Goal: Navigation & Orientation: Find specific page/section

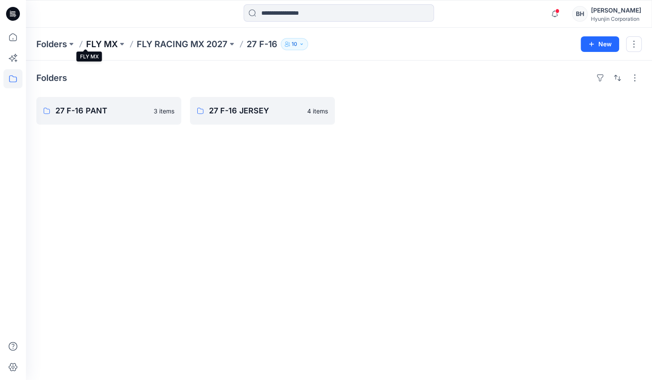
click at [91, 43] on p "FLY MX" at bounding box center [102, 44] width 32 height 12
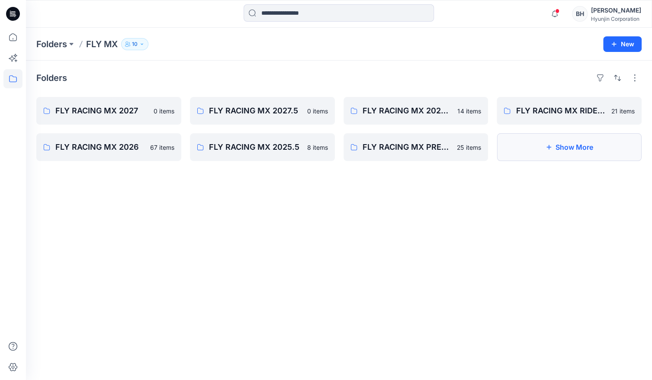
click at [530, 133] on button "Show More" at bounding box center [569, 147] width 145 height 28
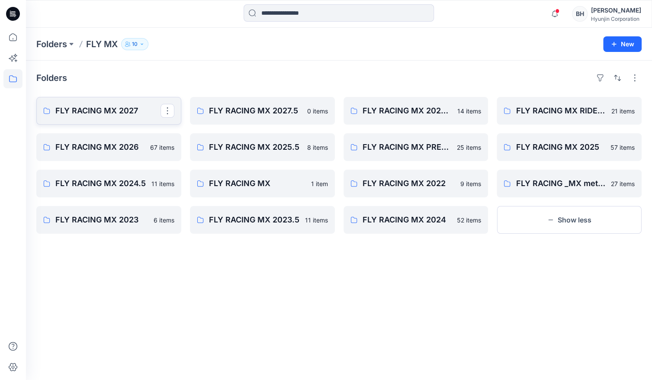
click at [132, 105] on p "FLY RACING MX 2027" at bounding box center [107, 111] width 105 height 12
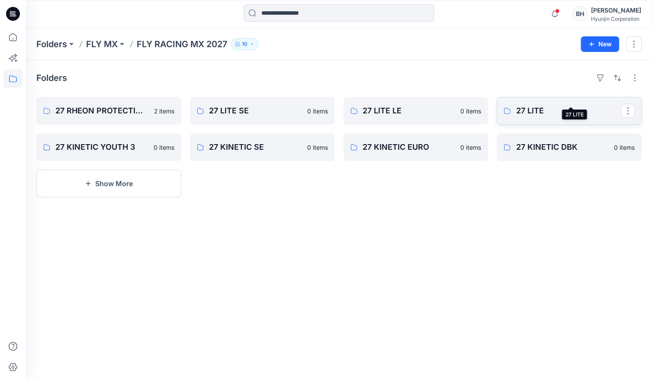
click at [586, 105] on p "27 LITE" at bounding box center [568, 111] width 105 height 12
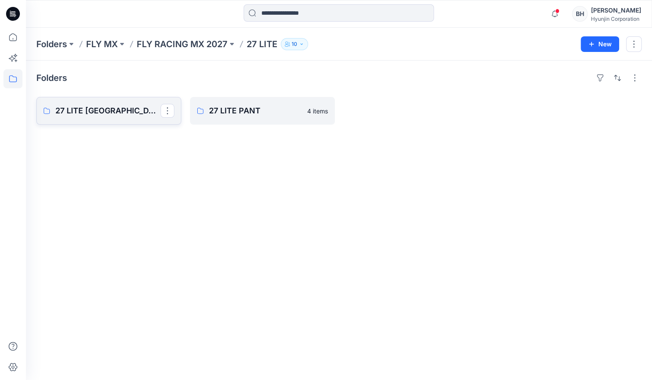
click at [94, 105] on p "27 LITE [GEOGRAPHIC_DATA]" at bounding box center [107, 111] width 105 height 12
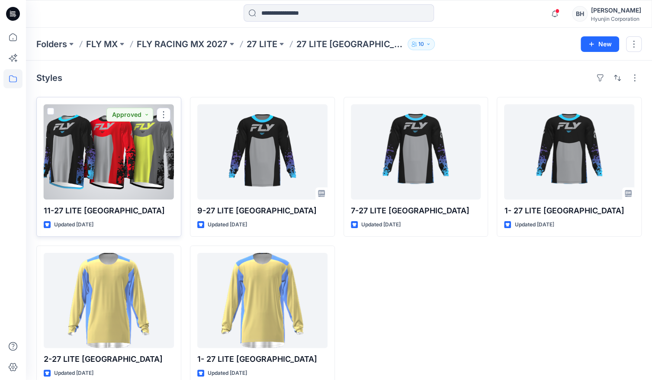
click at [116, 153] on div at bounding box center [109, 151] width 130 height 95
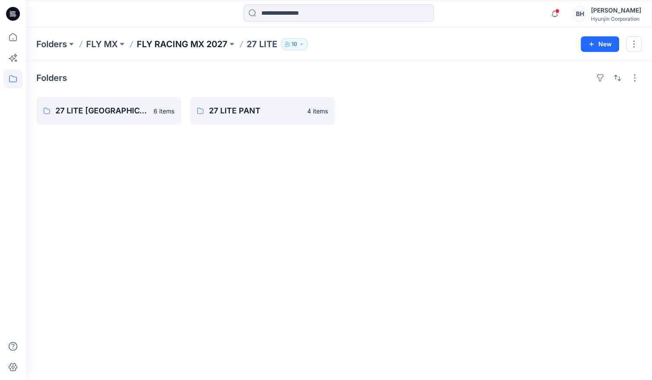
click at [145, 45] on p "FLY RACING MX 2027" at bounding box center [182, 44] width 91 height 12
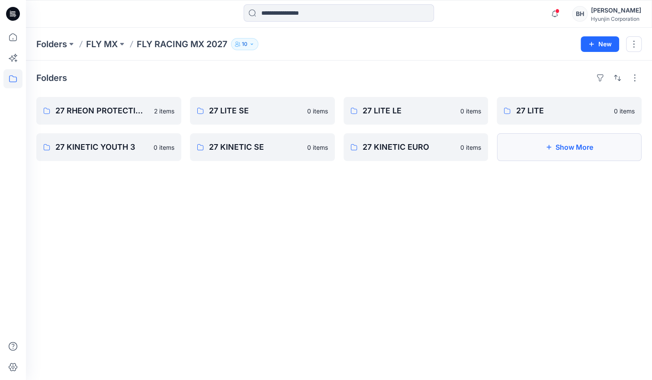
click at [531, 142] on button "Show More" at bounding box center [569, 147] width 145 height 28
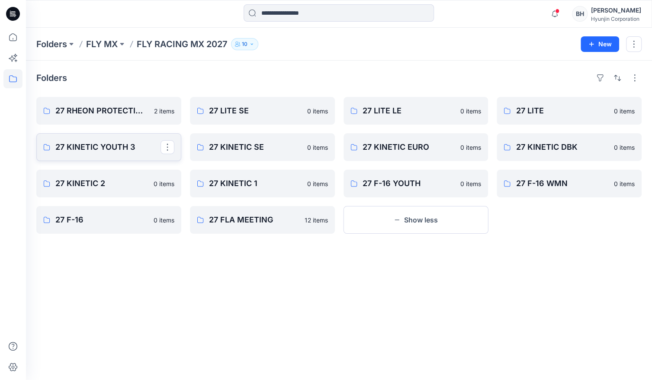
click at [124, 141] on p "27 KINETIC YOUTH 3" at bounding box center [107, 147] width 105 height 12
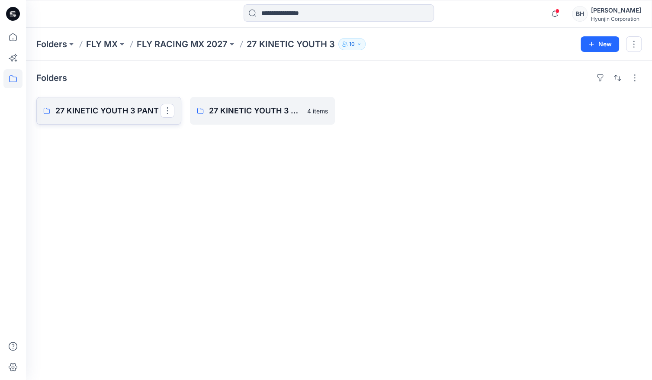
click at [126, 107] on link "27 KINETIC YOUTH 3 PANT" at bounding box center [108, 111] width 145 height 28
click at [242, 105] on p "27 KINETIC YOUTH 3 JERSEY" at bounding box center [261, 111] width 105 height 12
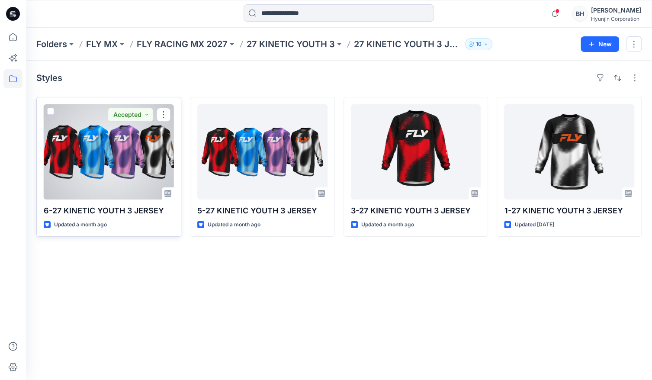
click at [141, 145] on div at bounding box center [109, 151] width 130 height 95
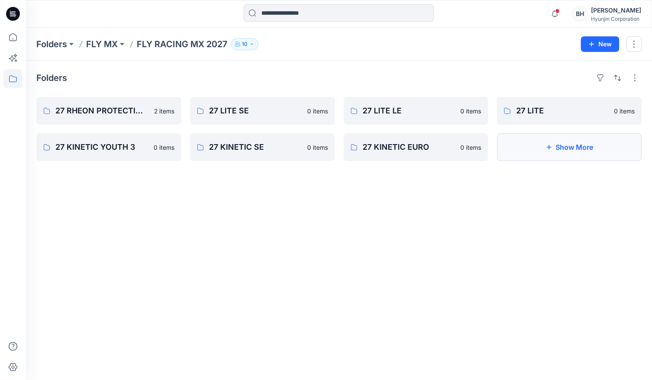
click at [539, 140] on button "Show More" at bounding box center [569, 147] width 145 height 28
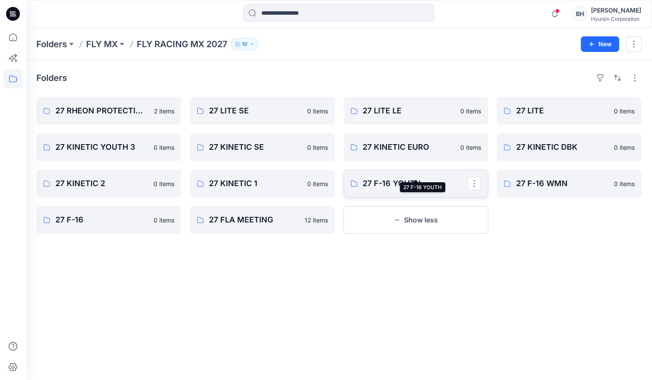
click at [404, 178] on p "27 F-16 YOUTH" at bounding box center [415, 184] width 105 height 12
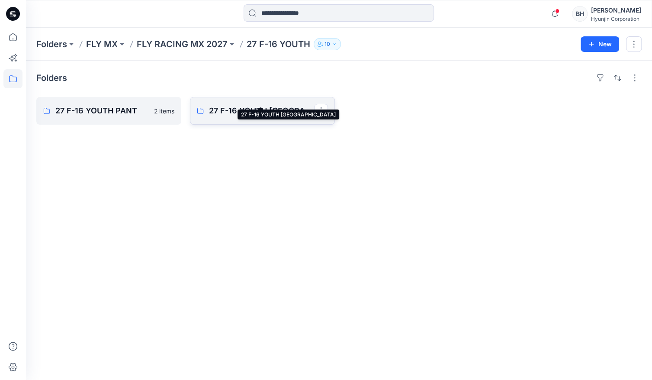
click at [245, 105] on p "27 F-16 YOUTH [GEOGRAPHIC_DATA]" at bounding box center [261, 111] width 105 height 12
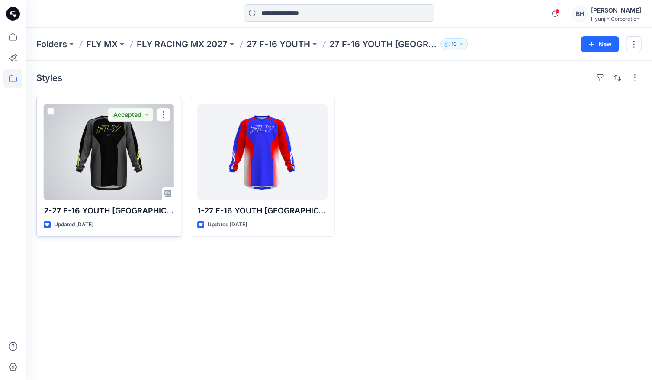
click at [104, 135] on div at bounding box center [109, 151] width 130 height 95
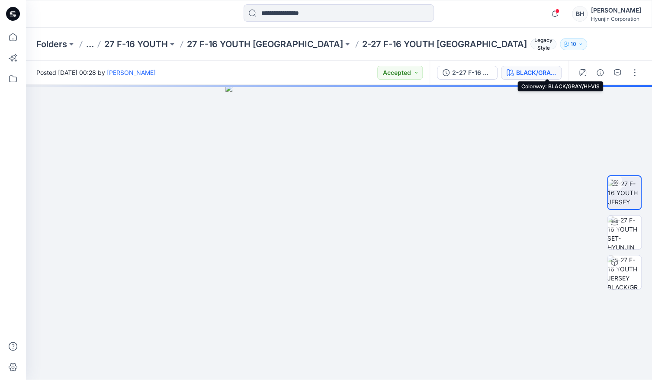
click at [556, 72] on div "BLACK/GRAY/HI-VIS" at bounding box center [536, 73] width 40 height 10
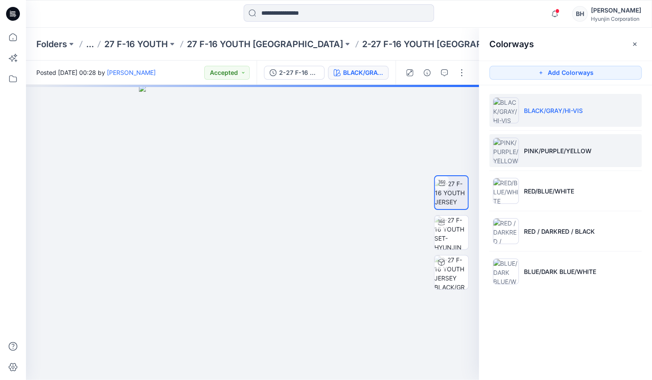
click at [502, 149] on img at bounding box center [506, 151] width 26 height 26
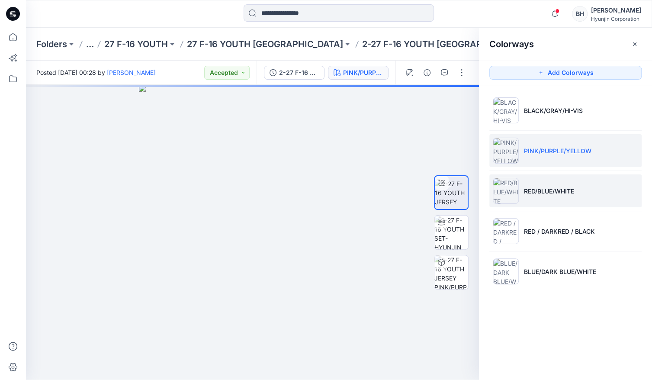
click at [506, 196] on img at bounding box center [506, 191] width 26 height 26
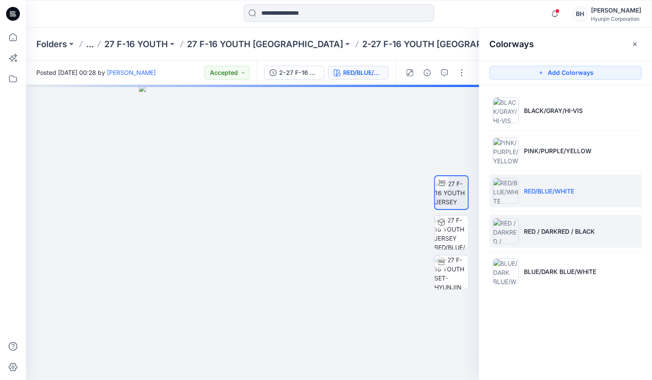
click at [504, 230] on img at bounding box center [506, 231] width 26 height 26
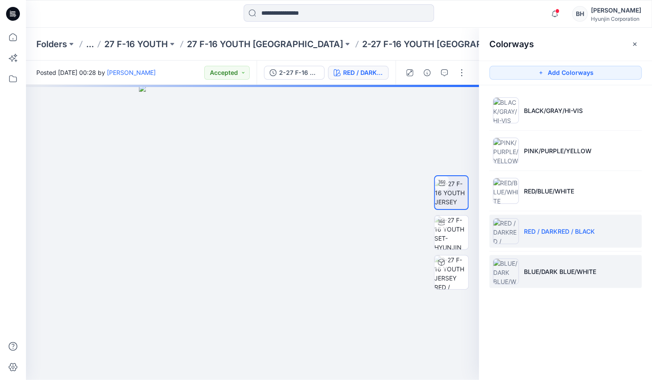
click at [508, 267] on img at bounding box center [506, 271] width 26 height 26
click at [504, 229] on img at bounding box center [506, 231] width 26 height 26
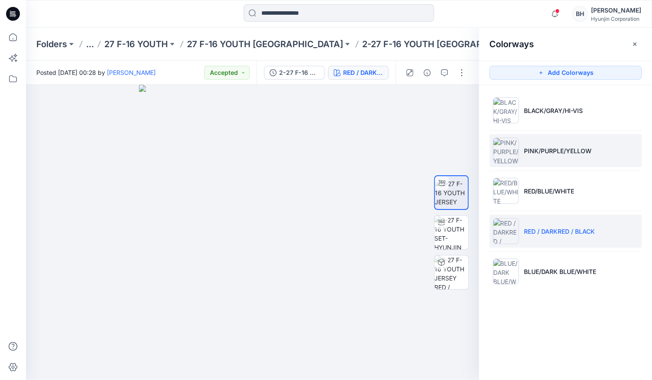
click at [507, 151] on img at bounding box center [506, 151] width 26 height 26
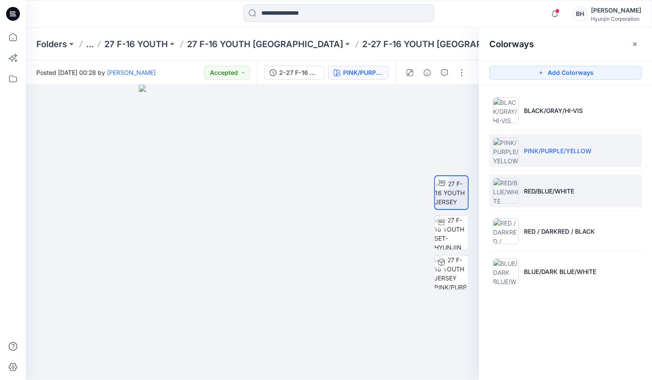
click at [508, 194] on img at bounding box center [506, 191] width 26 height 26
click at [535, 152] on p "PINK/PURPLE/YELLOW" at bounding box center [558, 150] width 68 height 9
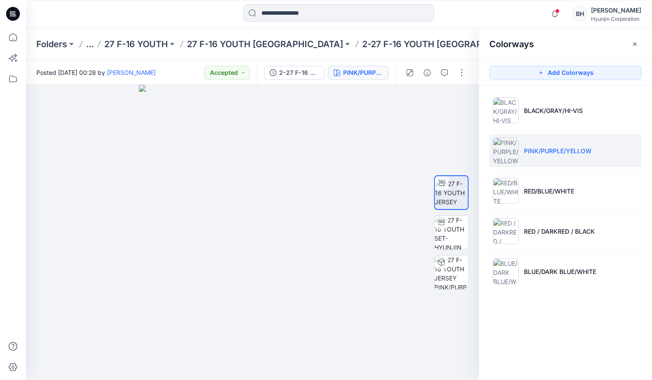
click at [536, 157] on li "PINK/PURPLE/YELLOW" at bounding box center [566, 150] width 152 height 33
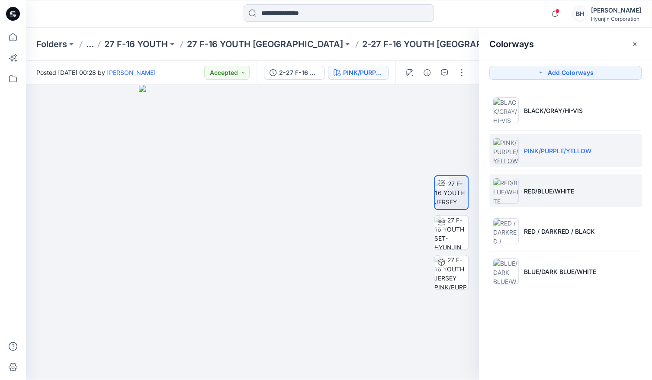
click at [566, 190] on li "RED/BLUE/WHITE" at bounding box center [566, 190] width 152 height 33
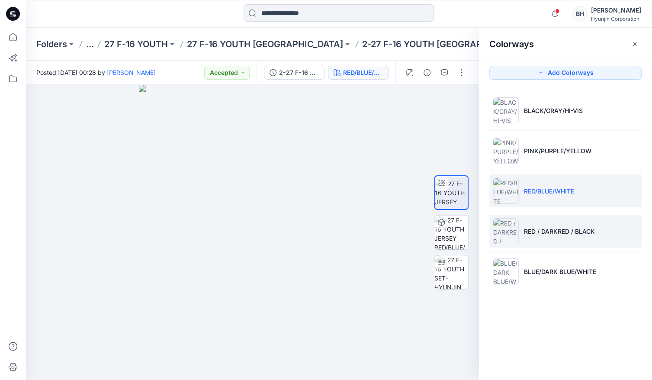
click at [548, 238] on li "RED / DARKRED / BLACK" at bounding box center [566, 231] width 152 height 33
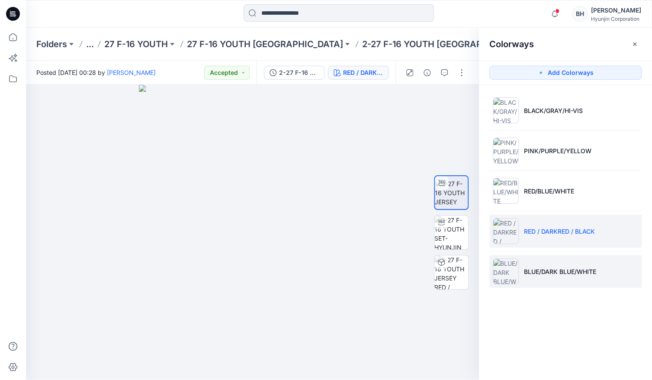
click at [544, 273] on p "BLUE/DARK BLUE/WHITE" at bounding box center [560, 271] width 72 height 9
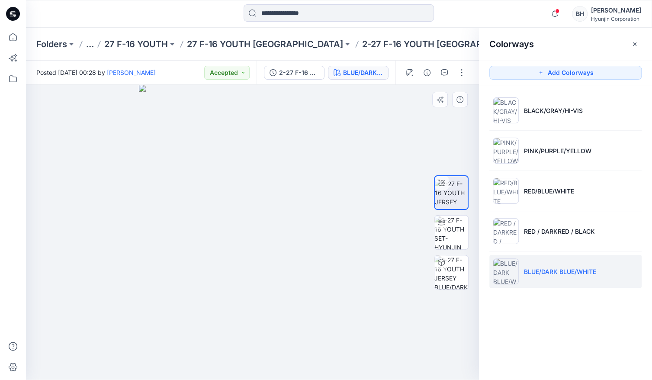
drag, startPoint x: 220, startPoint y: 291, endPoint x: 278, endPoint y: 296, distance: 57.8
click at [278, 296] on div at bounding box center [252, 232] width 453 height 295
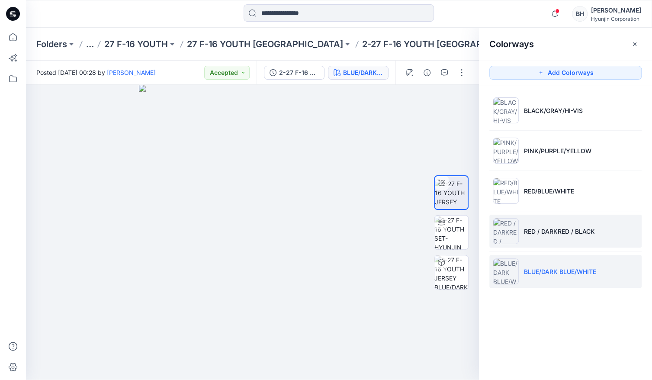
click at [569, 238] on li "RED / DARKRED / BLACK" at bounding box center [566, 231] width 152 height 33
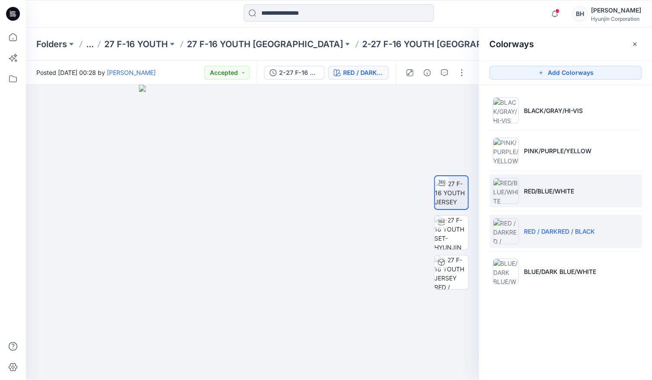
click at [579, 197] on li "RED/BLUE/WHITE" at bounding box center [566, 190] width 152 height 33
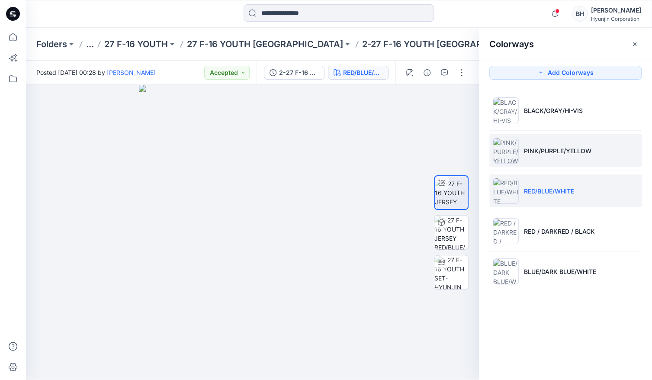
click at [577, 160] on li "PINK/PURPLE/YELLOW" at bounding box center [566, 150] width 152 height 33
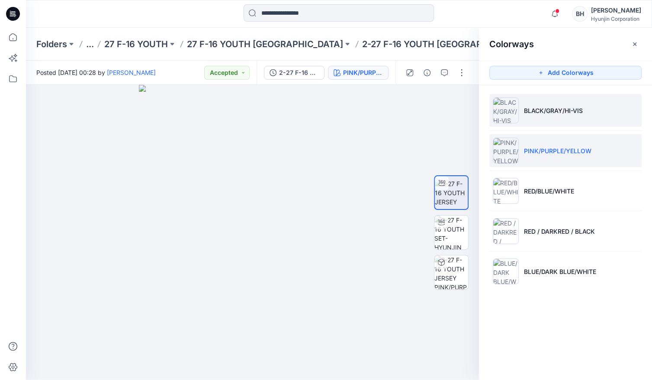
click at [604, 112] on li "BLACK/GRAY/HI-VIS" at bounding box center [566, 110] width 152 height 33
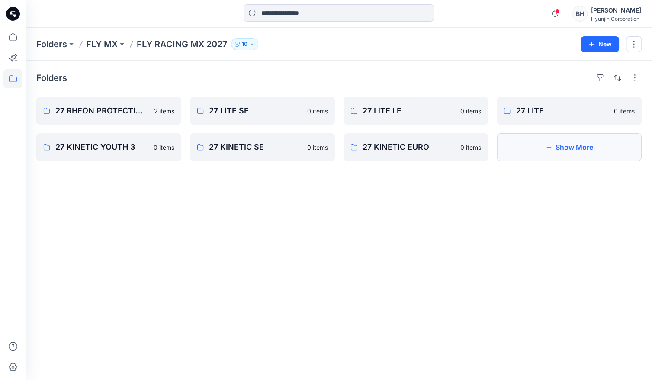
click at [518, 137] on button "Show More" at bounding box center [569, 147] width 145 height 28
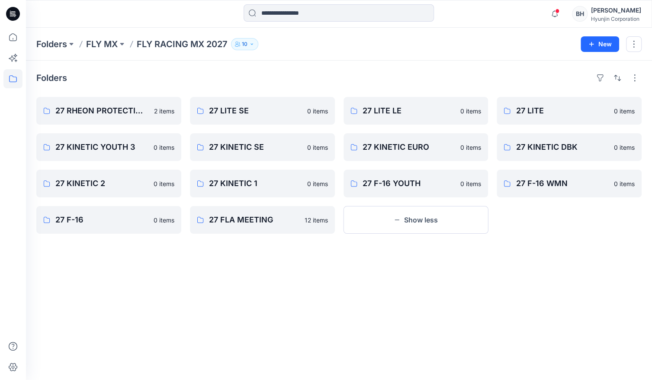
click at [282, 279] on div "Folders 27 RHEON PROTECTION BASE LAYER 2 items 27 KINETIC YOUTH 3 0 items 27 KI…" at bounding box center [339, 221] width 626 height 320
click at [564, 178] on p "27 F-16 WMN" at bounding box center [568, 184] width 105 height 12
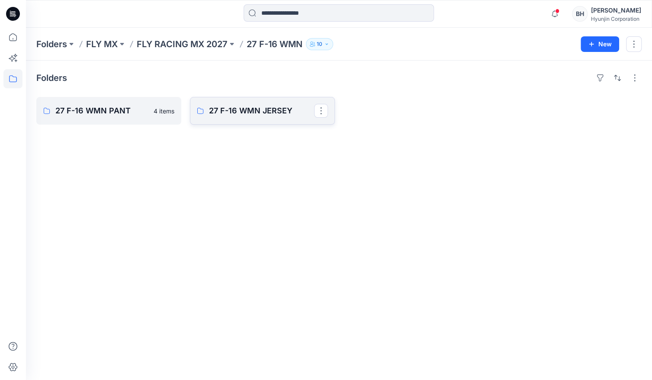
click at [279, 107] on link "27 F-16 WMN JERSEY" at bounding box center [262, 111] width 145 height 28
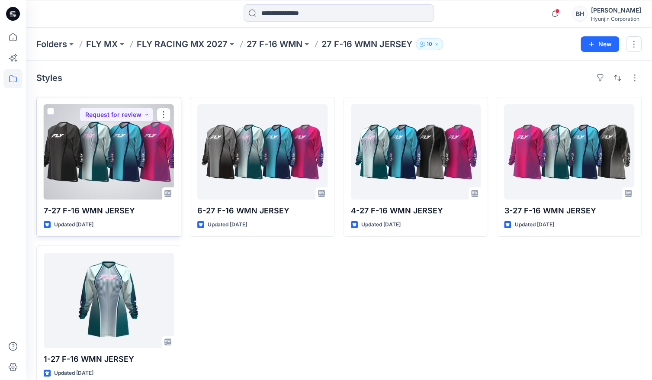
click at [99, 161] on div at bounding box center [109, 151] width 130 height 95
